Goal: Information Seeking & Learning: Find specific fact

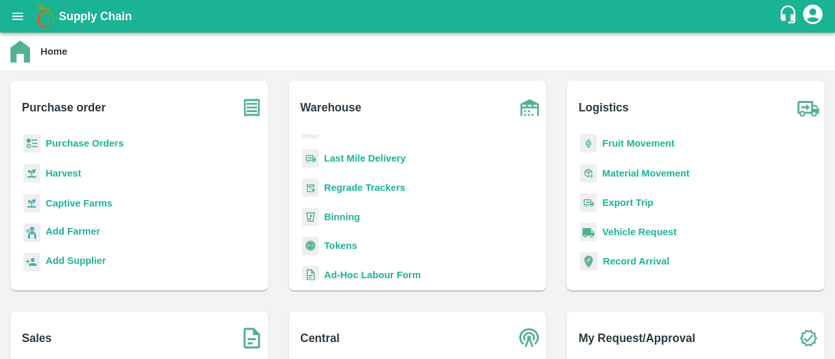
scroll to position [170, 0]
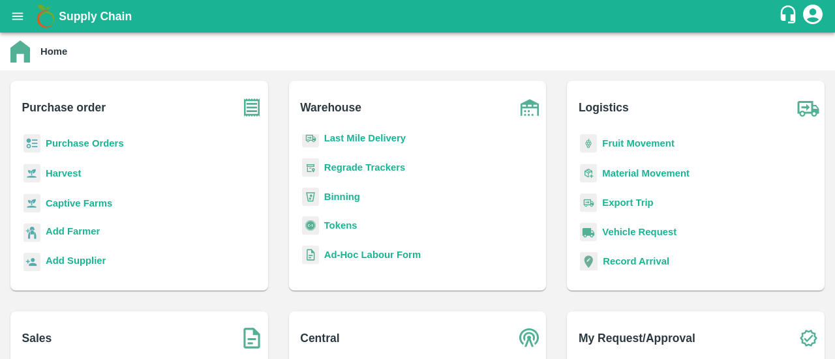
click at [333, 224] on b "Tokens" at bounding box center [340, 225] width 33 height 10
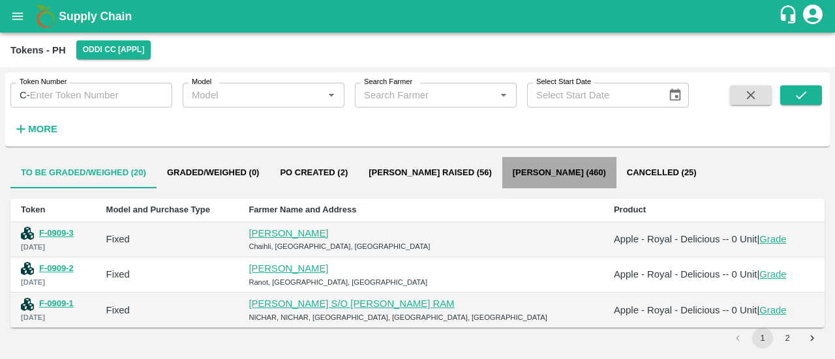
click at [522, 172] on button "[PERSON_NAME] (460)" at bounding box center [559, 172] width 114 height 31
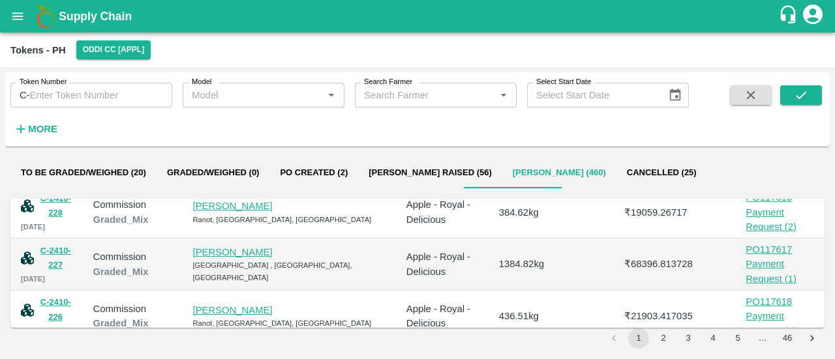
scroll to position [426, 0]
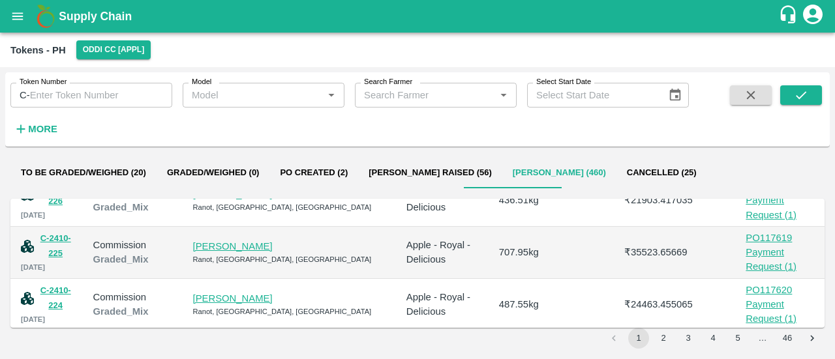
click at [672, 341] on button "2" at bounding box center [663, 338] width 21 height 21
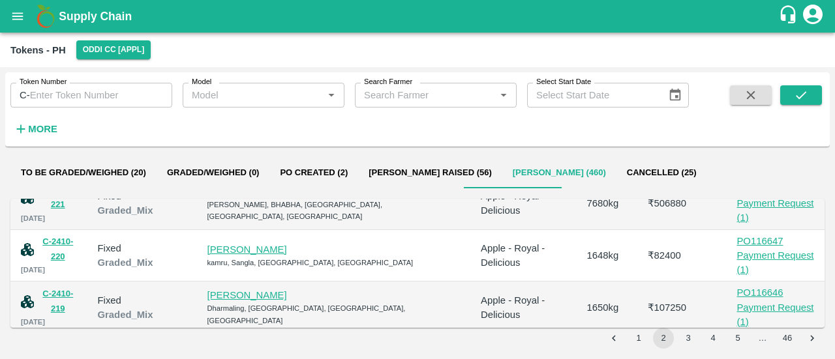
scroll to position [267, 0]
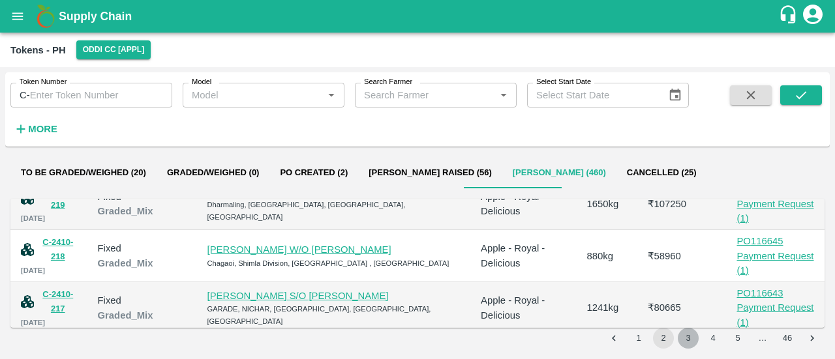
click at [683, 335] on button "3" at bounding box center [688, 338] width 21 height 21
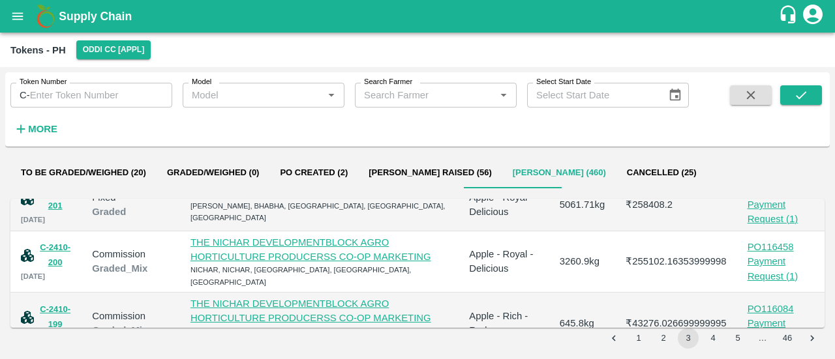
scroll to position [426, 0]
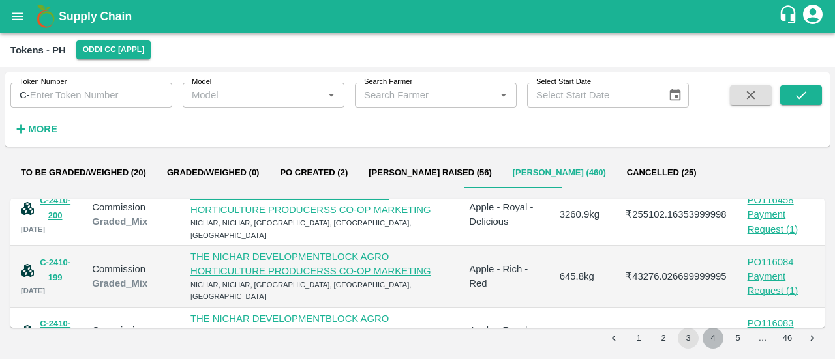
click at [713, 335] on button "4" at bounding box center [712, 338] width 21 height 21
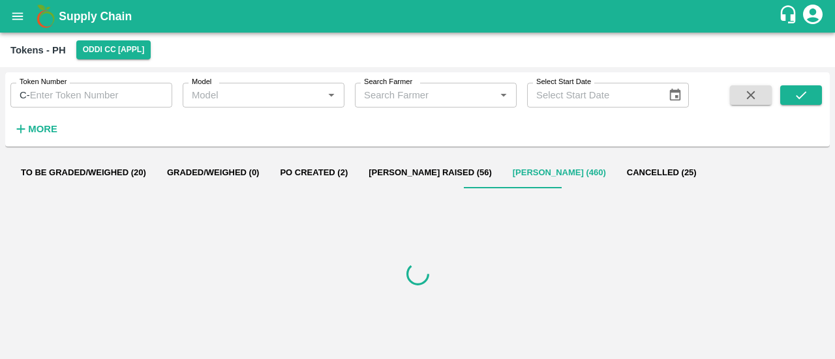
click at [713, 335] on div at bounding box center [417, 274] width 814 height 150
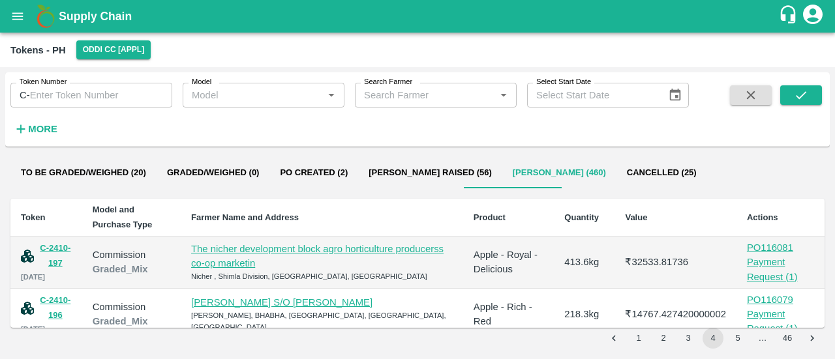
click at [419, 91] on input "Search Farmer" at bounding box center [425, 95] width 132 height 17
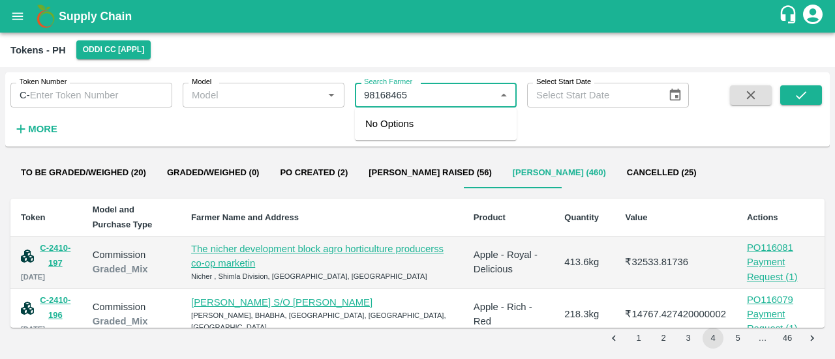
drag, startPoint x: 436, startPoint y: 95, endPoint x: 310, endPoint y: 100, distance: 125.3
click at [310, 100] on div "Token Number C- Token Number Model Model   * Search Farmer Search Farmer   * Se…" at bounding box center [344, 106] width 689 height 68
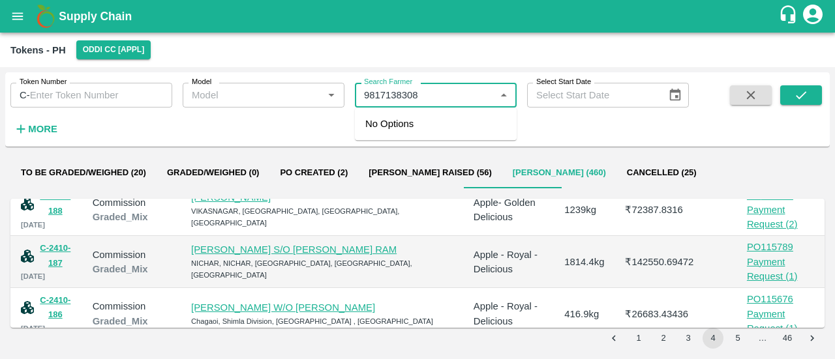
type input "9817138308"
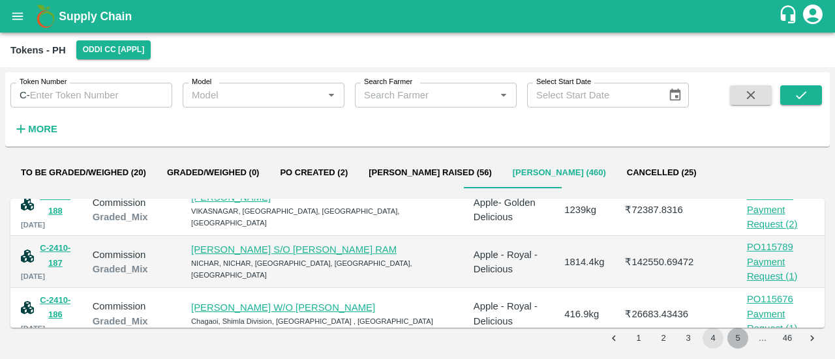
click at [737, 340] on button "5" at bounding box center [737, 338] width 21 height 21
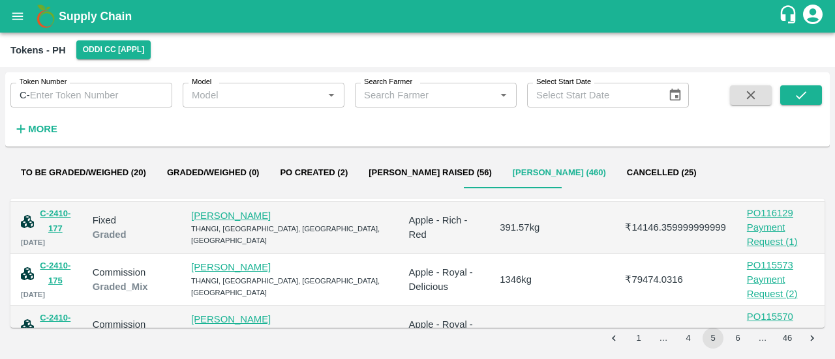
scroll to position [446, 0]
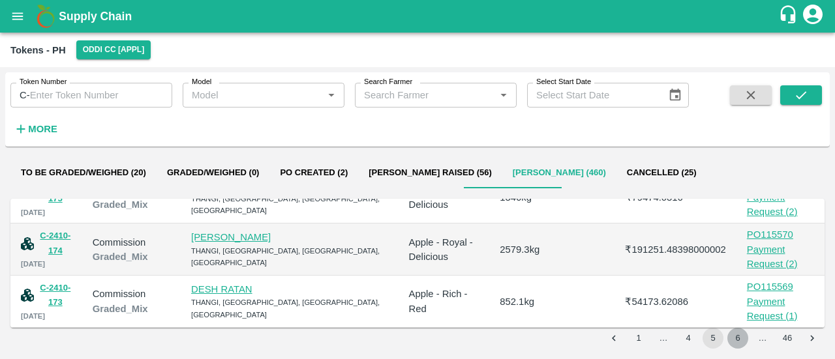
click at [736, 332] on button "6" at bounding box center [737, 338] width 21 height 21
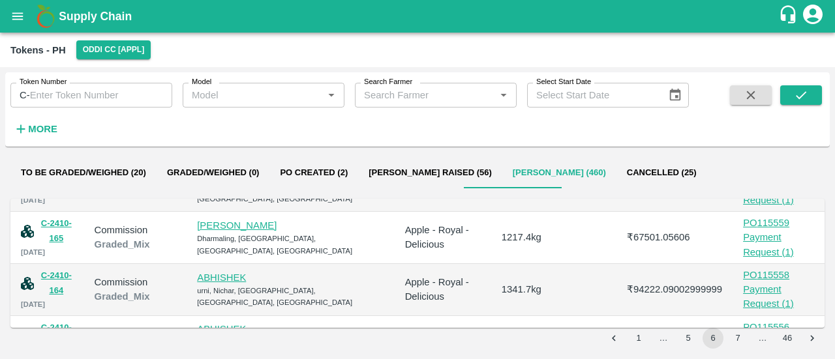
scroll to position [436, 0]
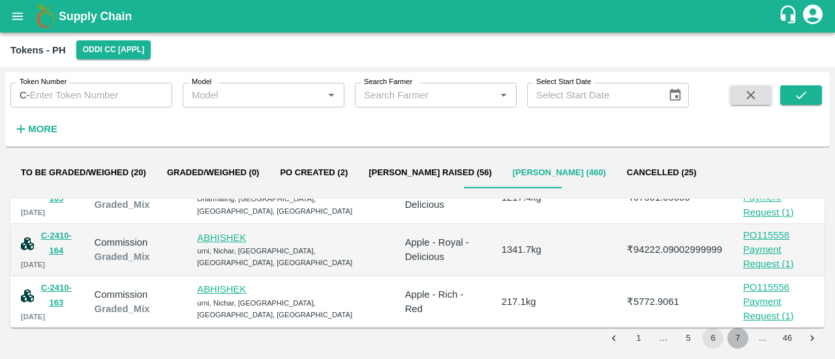
click at [745, 339] on button "7" at bounding box center [737, 338] width 21 height 21
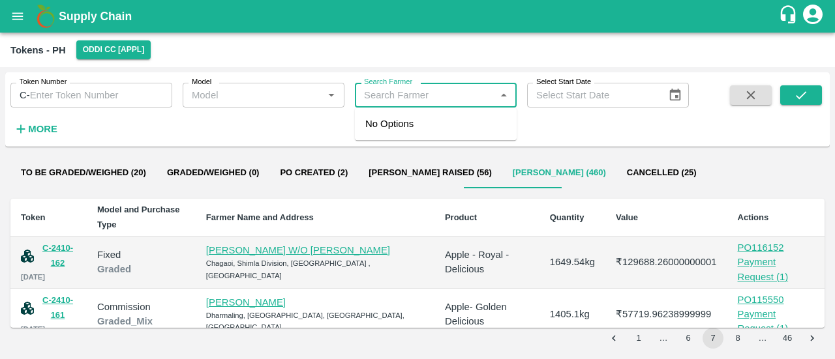
click at [439, 98] on input "Search Farmer" at bounding box center [425, 95] width 132 height 17
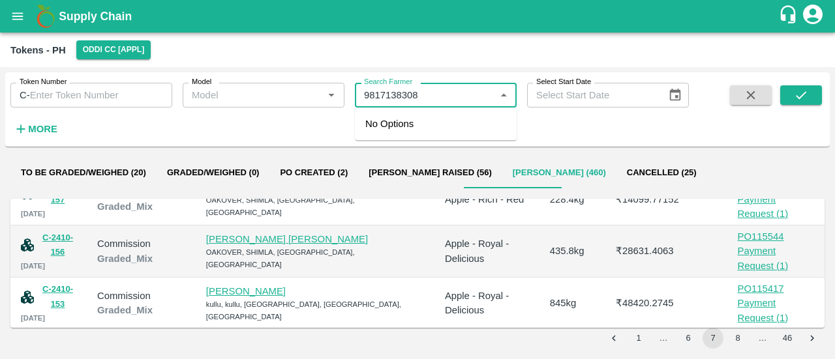
scroll to position [426, 0]
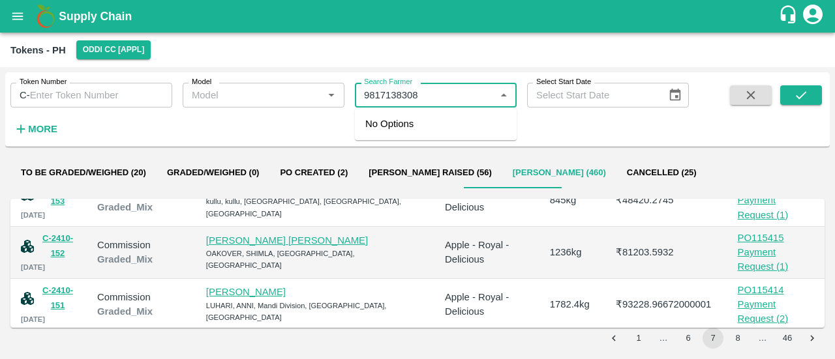
type input "9817138308"
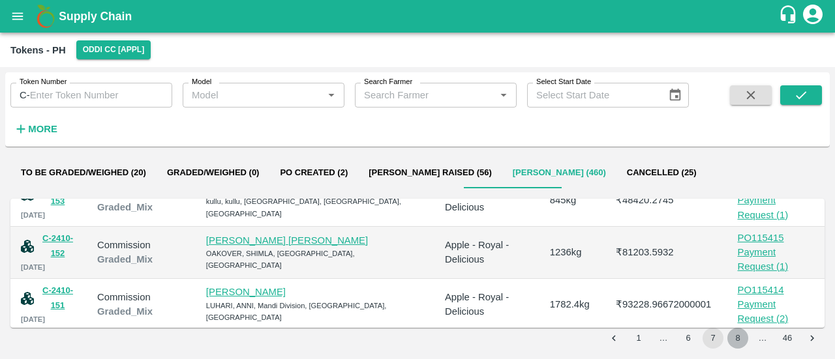
click at [736, 336] on button "8" at bounding box center [737, 338] width 21 height 21
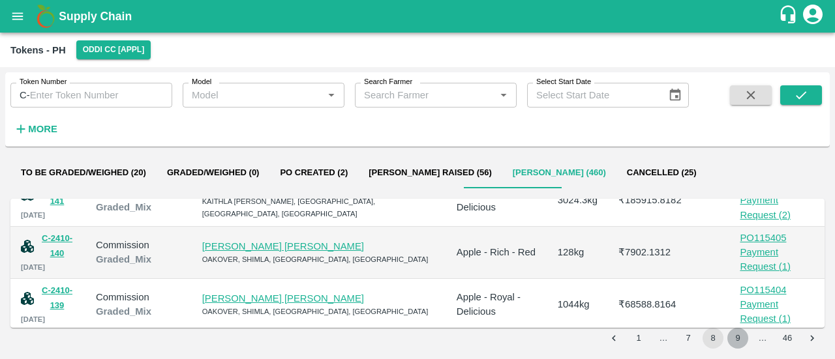
click at [734, 339] on button "9" at bounding box center [737, 338] width 21 height 21
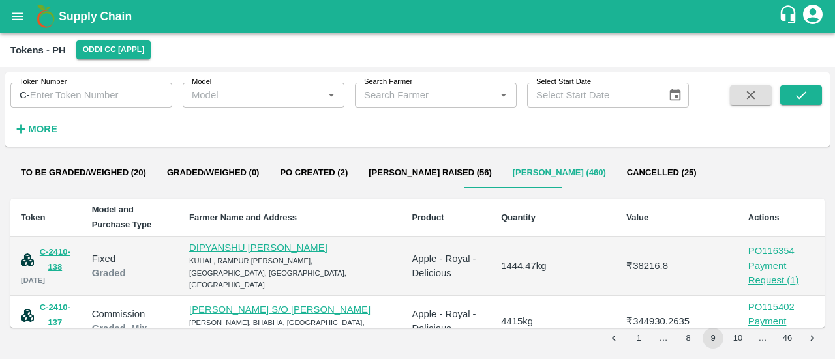
click at [389, 92] on input "Search Farmer" at bounding box center [425, 95] width 132 height 17
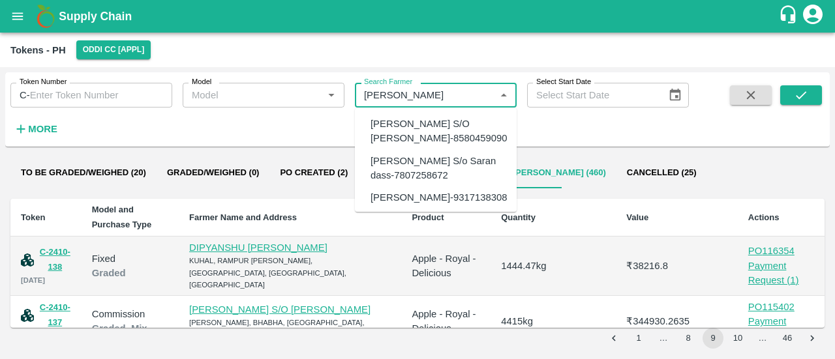
scroll to position [2, 0]
click at [480, 194] on div "[PERSON_NAME]-9317138308" at bounding box center [438, 195] width 137 height 14
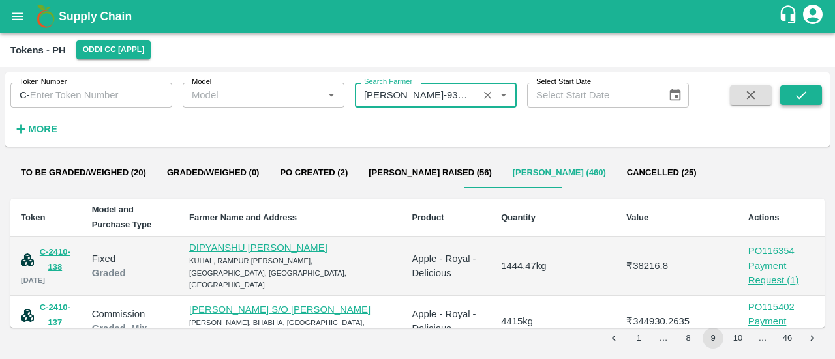
type input "[PERSON_NAME]-9317138308"
click at [802, 92] on icon "submit" at bounding box center [801, 95] width 14 height 14
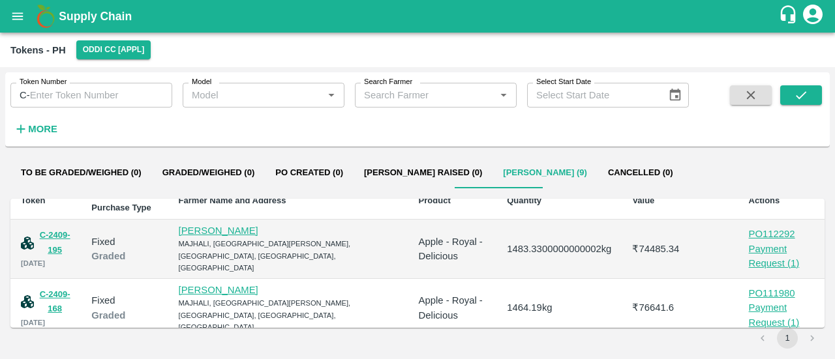
scroll to position [16, 0]
click at [239, 232] on link "[PERSON_NAME]" at bounding box center [219, 231] width 80 height 10
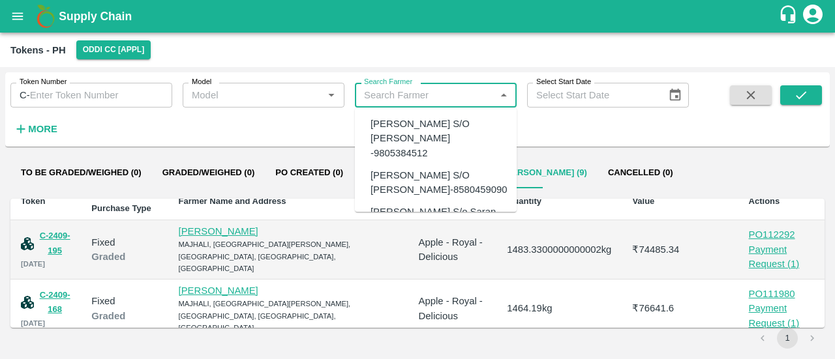
click at [407, 96] on input "Search Farmer" at bounding box center [425, 95] width 132 height 17
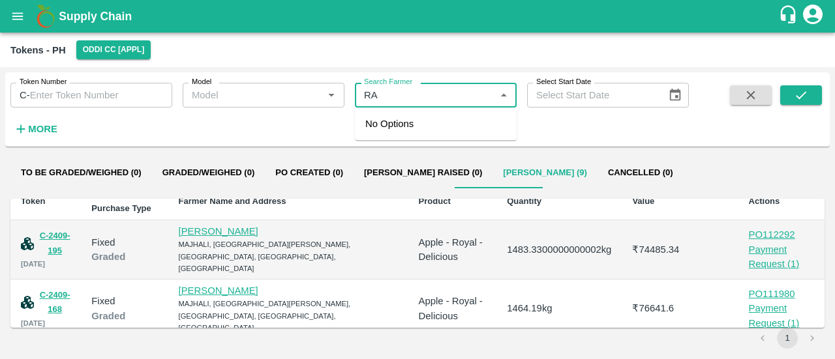
type input "R"
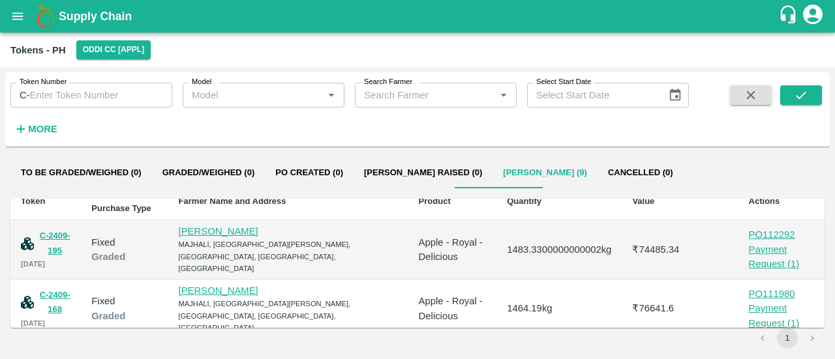
click at [278, 127] on div "Token Number C- Token Number Model Model   * Search Farmer Search Farmer   * Se…" at bounding box center [344, 106] width 689 height 68
click at [248, 230] on link "[PERSON_NAME]" at bounding box center [219, 231] width 80 height 10
click at [305, 52] on div "Tokens - PH Oddi CC [APPL]" at bounding box center [415, 49] width 811 height 19
